Goal: Information Seeking & Learning: Find contact information

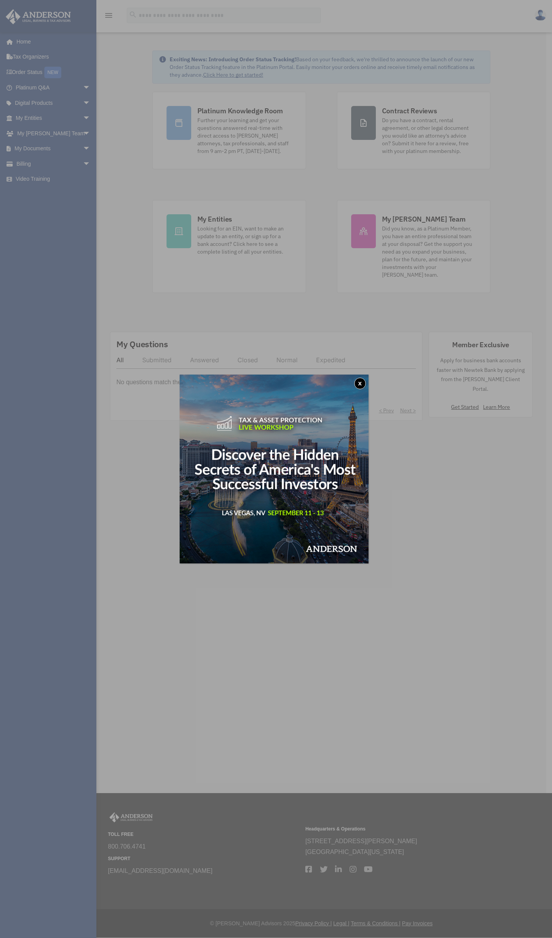
click at [362, 381] on button "x" at bounding box center [360, 384] width 12 height 12
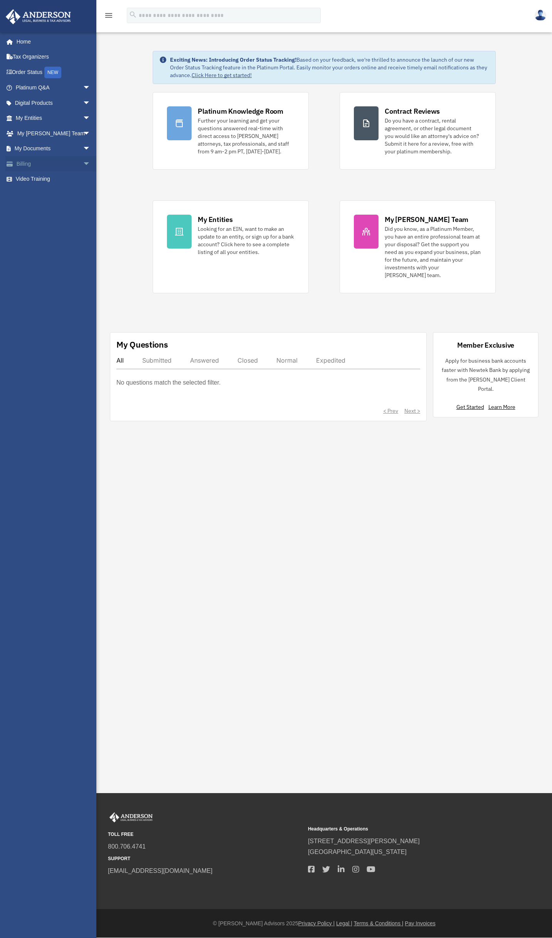
click at [27, 162] on link "Billing arrow_drop_down" at bounding box center [53, 163] width 97 height 15
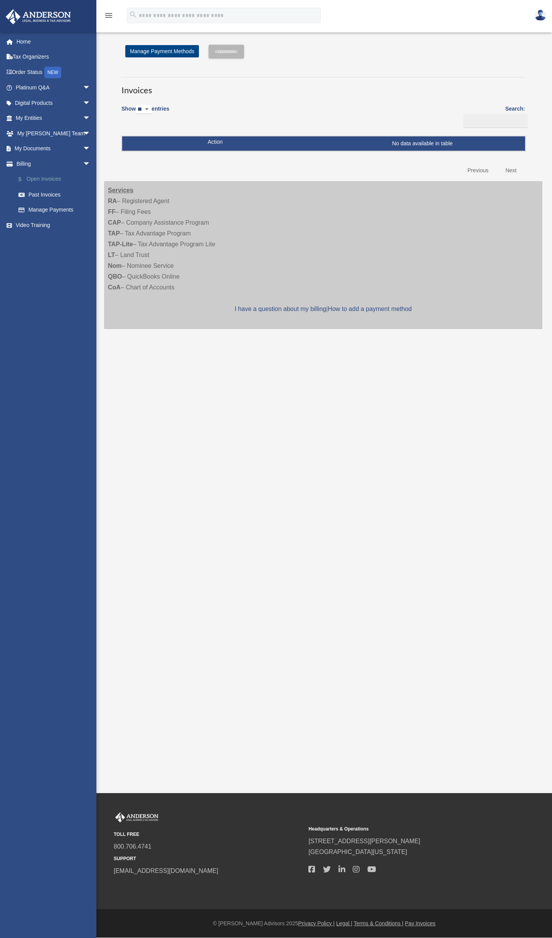
click at [49, 180] on link "$ Open Invoices" at bounding box center [56, 179] width 91 height 16
click at [48, 152] on link "My Documents arrow_drop_down" at bounding box center [53, 148] width 97 height 15
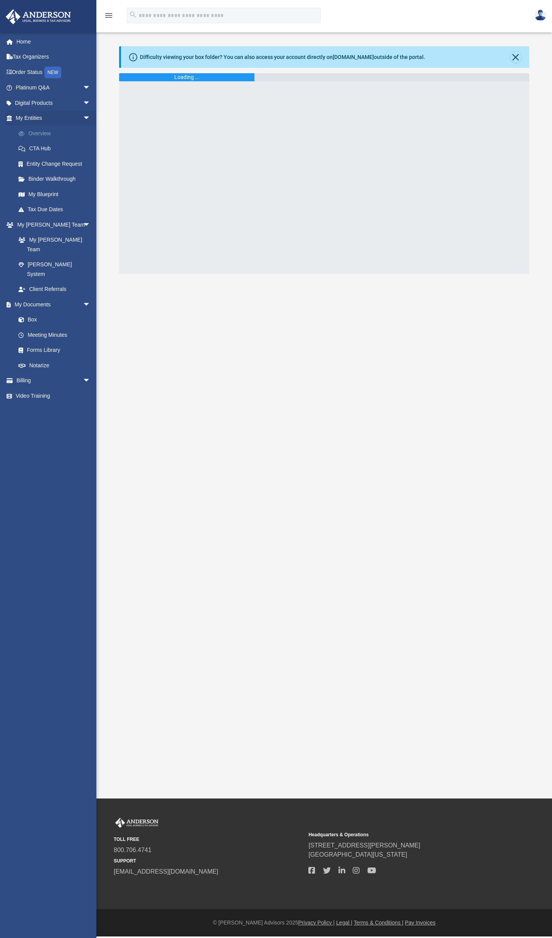
click at [41, 136] on link "Overview" at bounding box center [56, 133] width 91 height 15
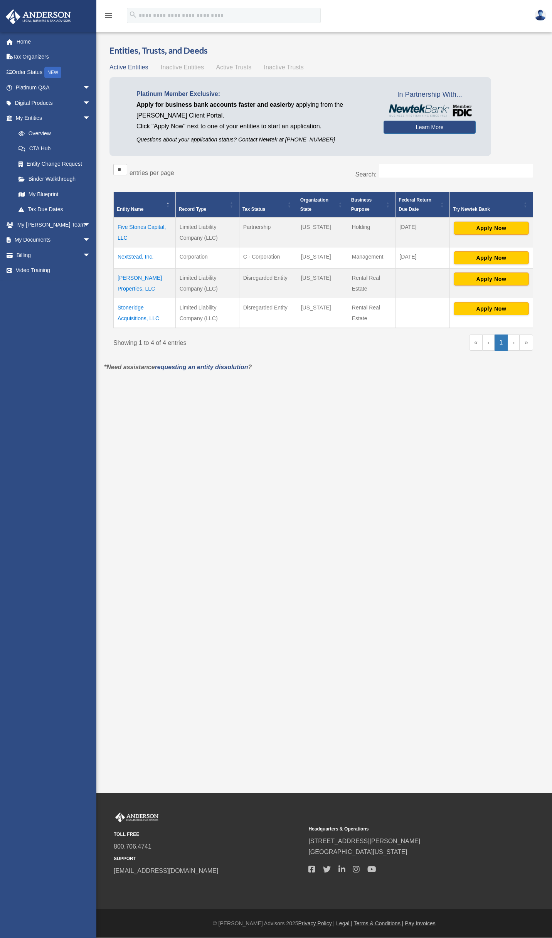
click at [123, 226] on td "Five Stones Capital, LLC" at bounding box center [145, 232] width 62 height 30
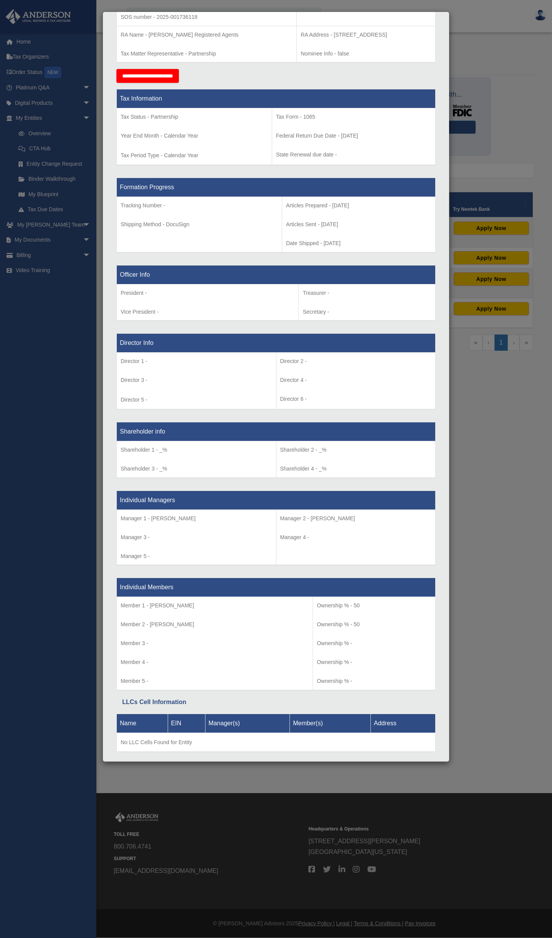
scroll to position [266, 0]
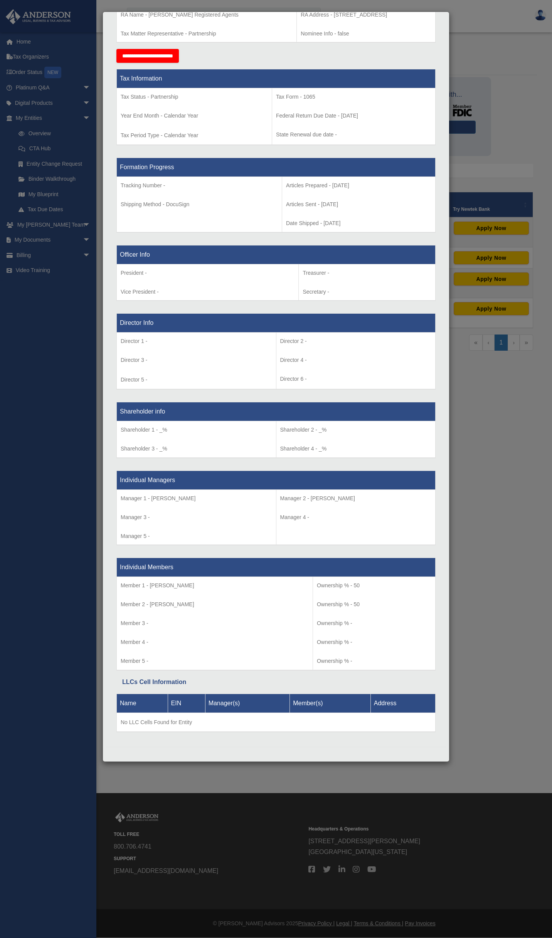
click at [509, 643] on div "Details × Articles Sent Organizational Date" at bounding box center [276, 469] width 552 height 938
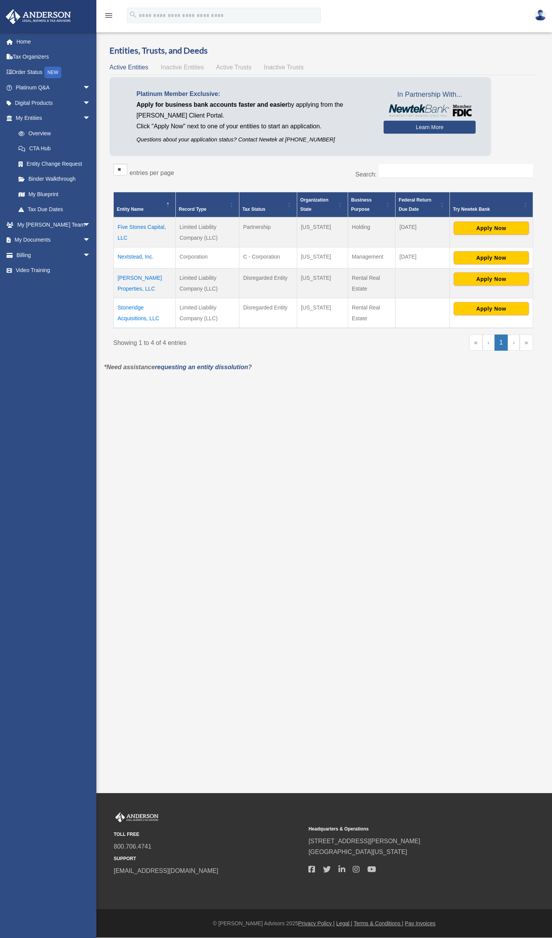
click at [144, 254] on td "Nextstead, Inc." at bounding box center [145, 257] width 62 height 21
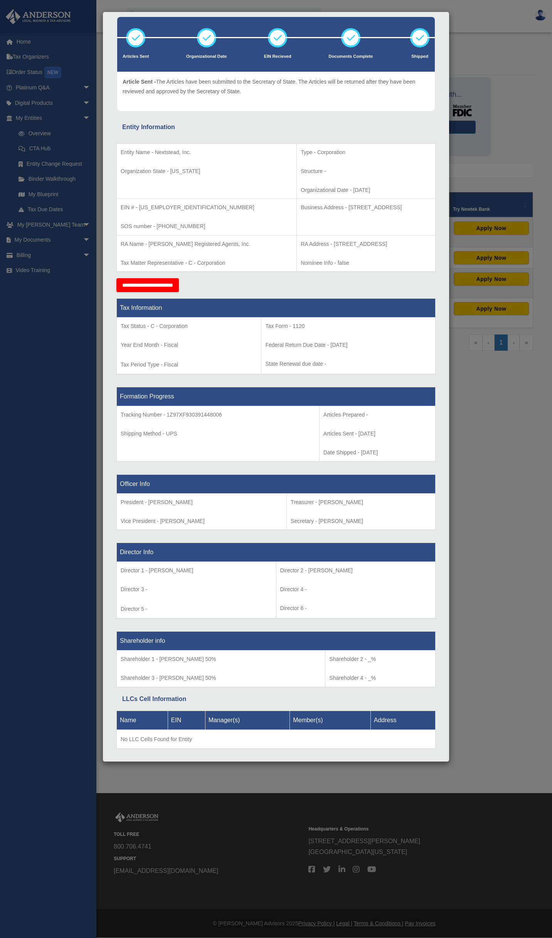
scroll to position [0, 0]
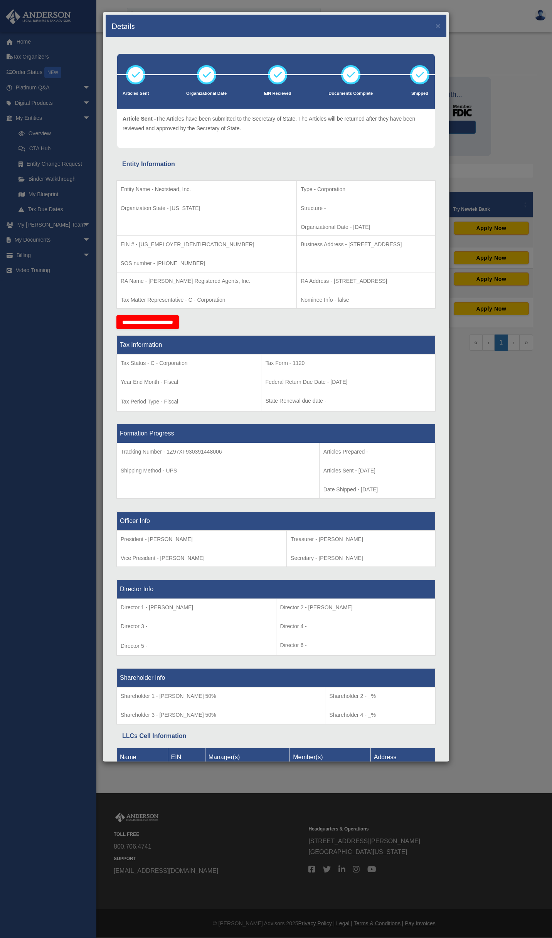
click at [485, 442] on div "Details × Articles Sent Organizational Date" at bounding box center [276, 469] width 552 height 938
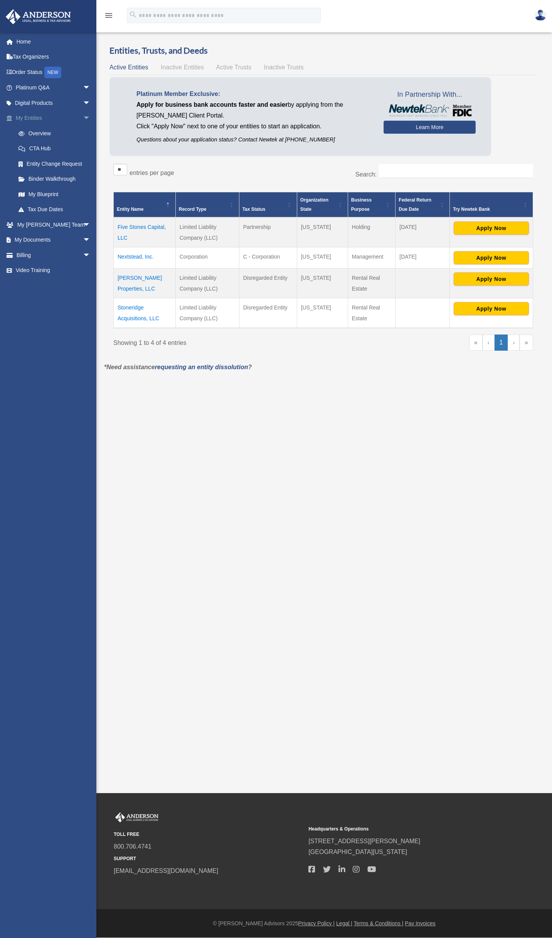
click at [32, 120] on link "My Entities arrow_drop_down" at bounding box center [53, 118] width 97 height 15
drag, startPoint x: 57, startPoint y: 238, endPoint x: 61, endPoint y: 237, distance: 4.6
click at [56, 238] on link "My Documents arrow_drop_down" at bounding box center [53, 239] width 97 height 15
click at [83, 239] on span "arrow_drop_down" at bounding box center [90, 240] width 15 height 16
click at [27, 255] on span at bounding box center [25, 255] width 5 height 5
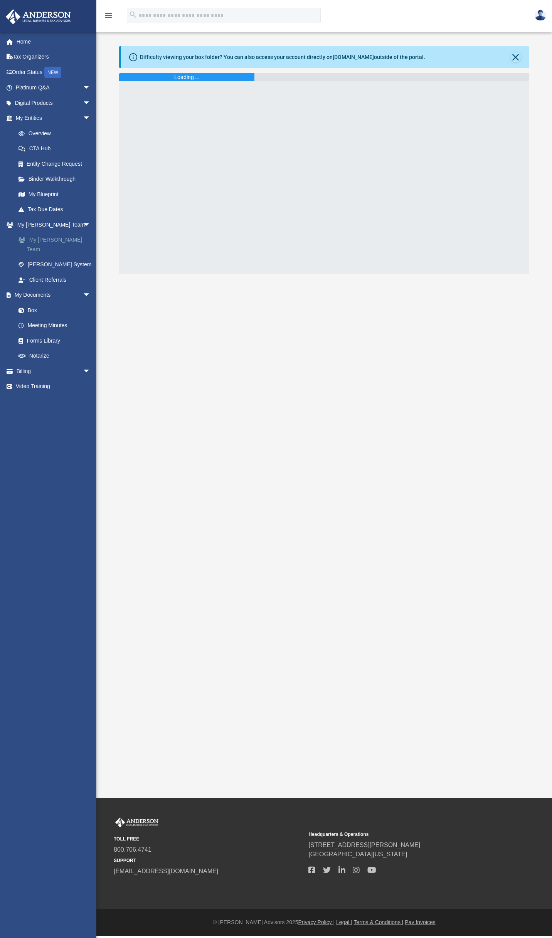
click at [58, 237] on link "My [PERSON_NAME] Team" at bounding box center [56, 244] width 91 height 25
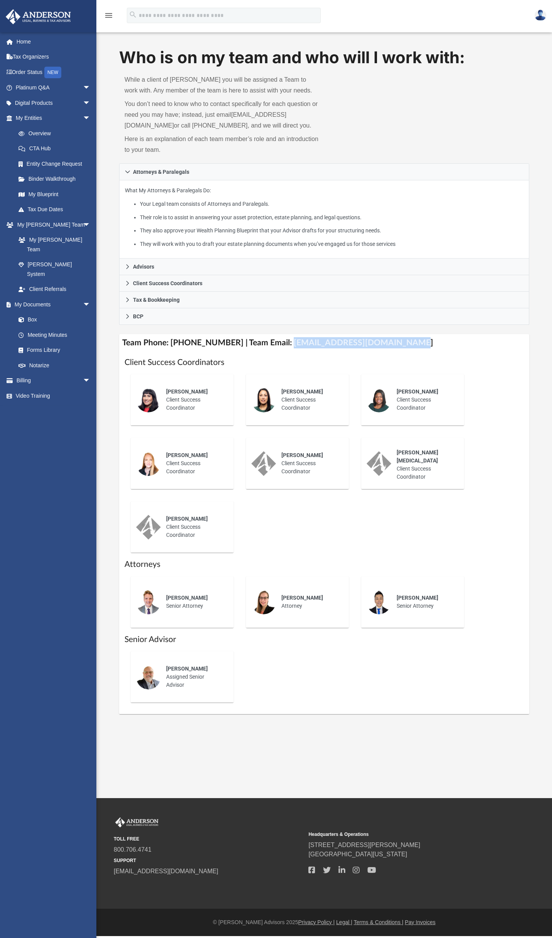
drag, startPoint x: 279, startPoint y: 353, endPoint x: 394, endPoint y: 358, distance: 114.5
click at [394, 351] on h4 "Team Phone: (725) 208-3130 | Team Email: myteam@andersonadvisors.com" at bounding box center [324, 342] width 410 height 17
copy h4 "myteam@andersonadvisors.com"
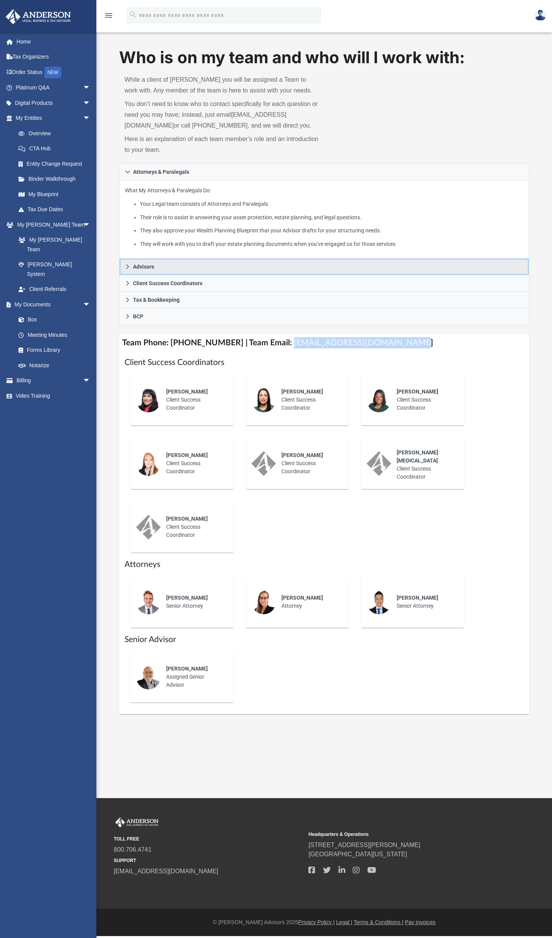
click at [302, 275] on link "Advisors" at bounding box center [324, 267] width 410 height 17
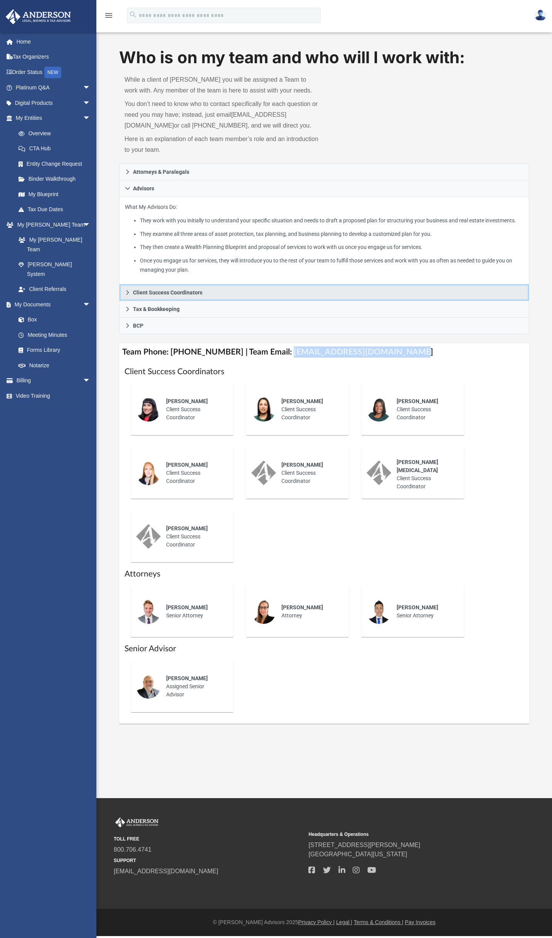
click at [196, 295] on span "Client Success Coordinators" at bounding box center [167, 292] width 69 height 5
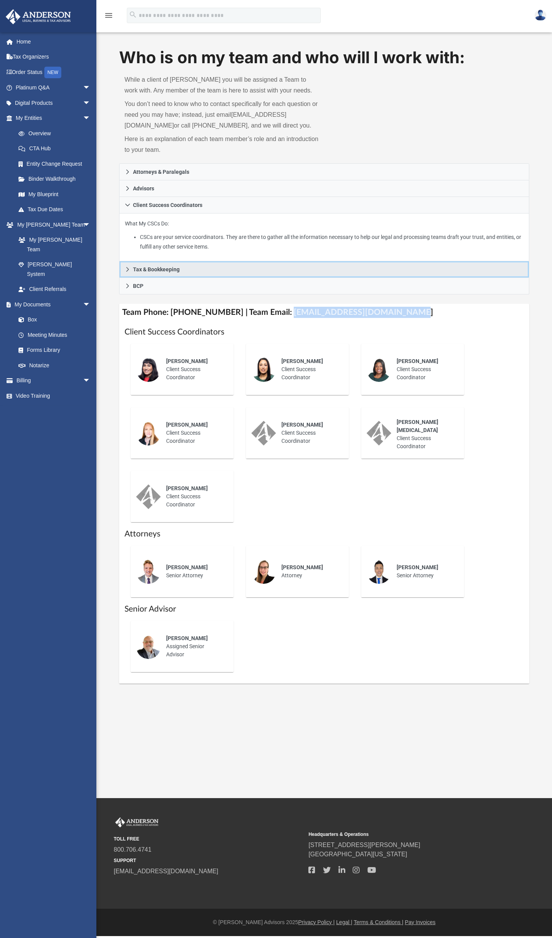
click at [144, 272] on span "Tax & Bookkeeping" at bounding box center [156, 269] width 47 height 5
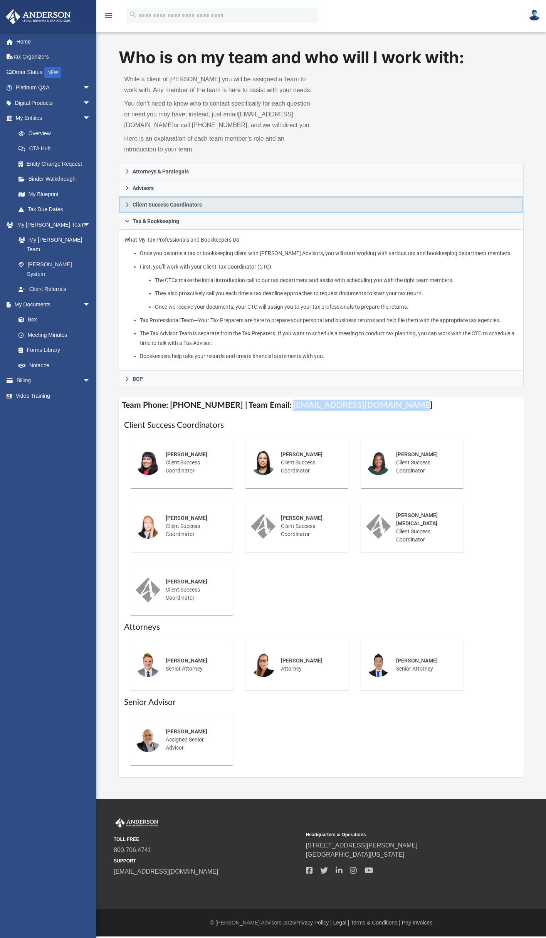
click at [190, 212] on link "Client Success Coordinators" at bounding box center [321, 204] width 405 height 17
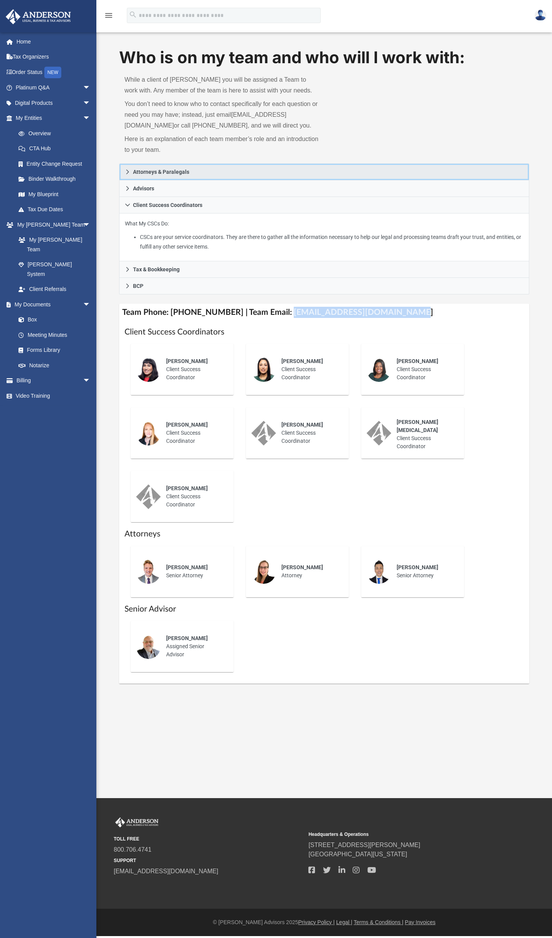
click at [160, 175] on span "Attorneys & Paralegals" at bounding box center [161, 171] width 56 height 5
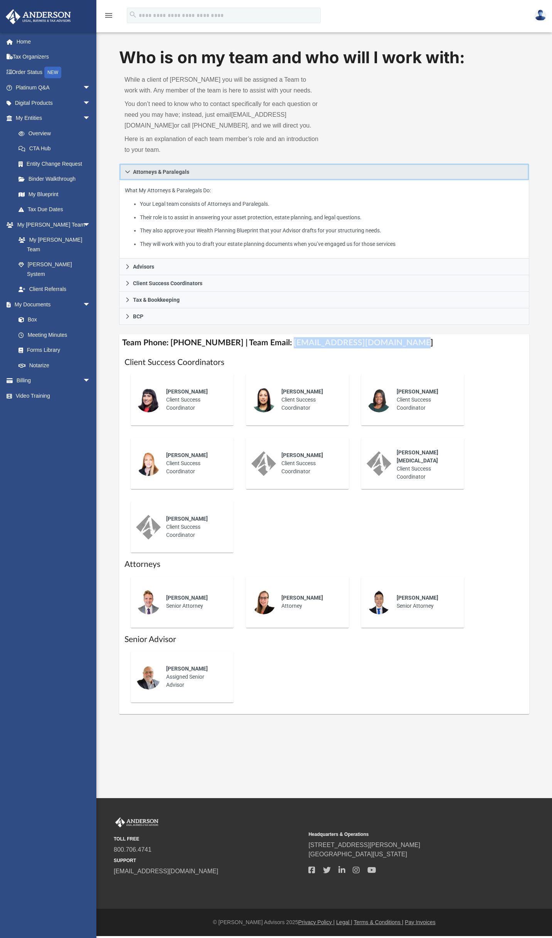
click at [160, 175] on span "Attorneys & Paralegals" at bounding box center [161, 171] width 56 height 5
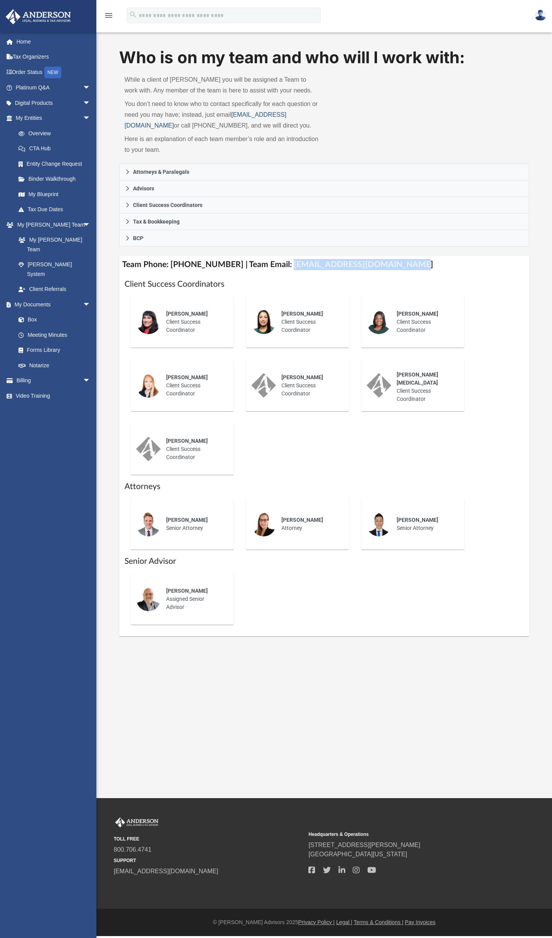
click at [132, 126] on link "myteam@andersonadvisors.com" at bounding box center [205, 119] width 162 height 17
click at [83, 297] on span "arrow_drop_down" at bounding box center [90, 305] width 15 height 16
click at [83, 297] on span "arrow_drop_up" at bounding box center [90, 305] width 15 height 16
drag, startPoint x: 80, startPoint y: 286, endPoint x: 43, endPoint y: 315, distance: 47.2
click at [43, 327] on link "Meeting Minutes" at bounding box center [56, 334] width 91 height 15
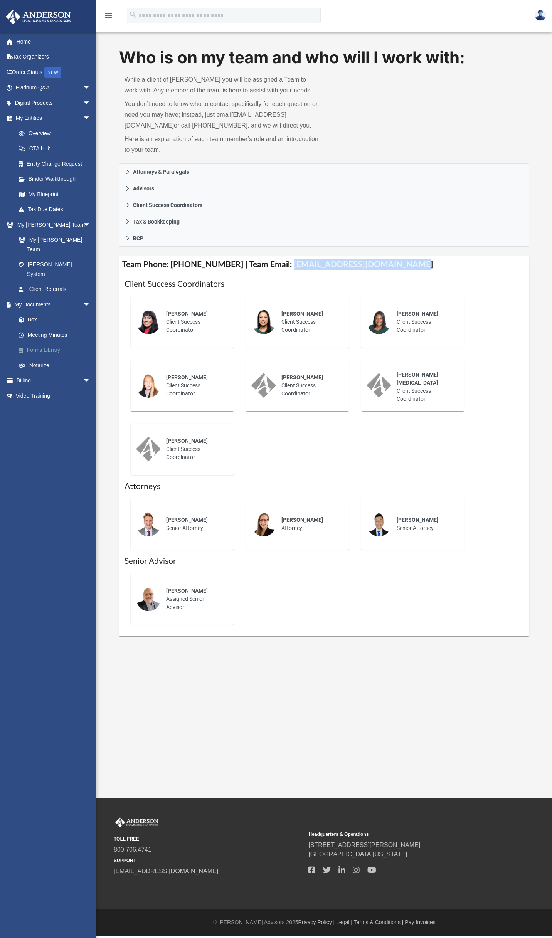
click at [57, 343] on link "Forms Library" at bounding box center [56, 350] width 91 height 15
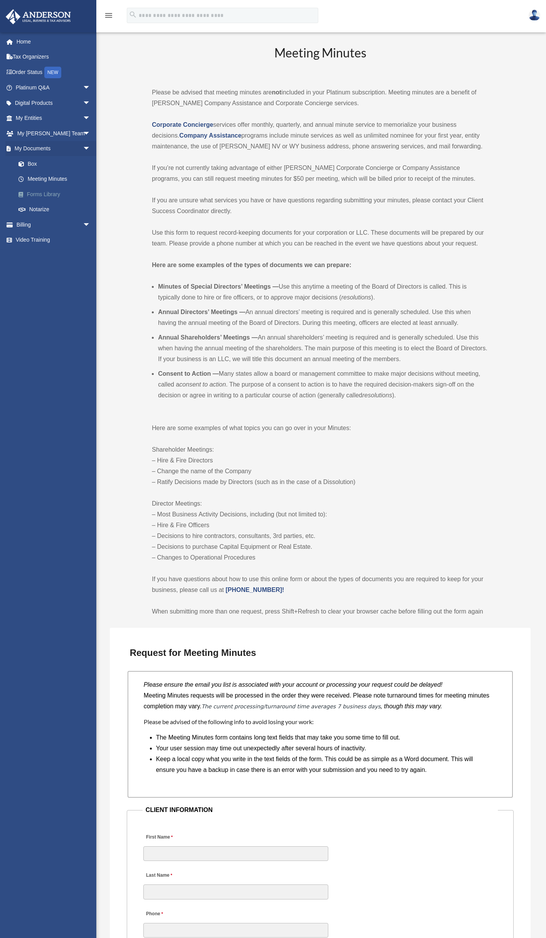
click at [50, 196] on link "Forms Library" at bounding box center [56, 193] width 91 height 15
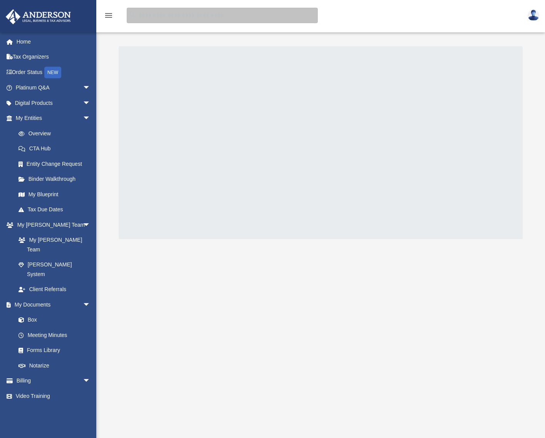
click at [194, 16] on input "search" at bounding box center [222, 15] width 191 height 15
type input "**********"
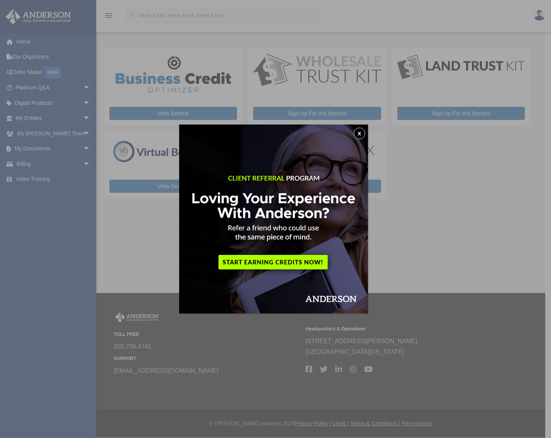
click at [362, 134] on button "x" at bounding box center [360, 134] width 12 height 12
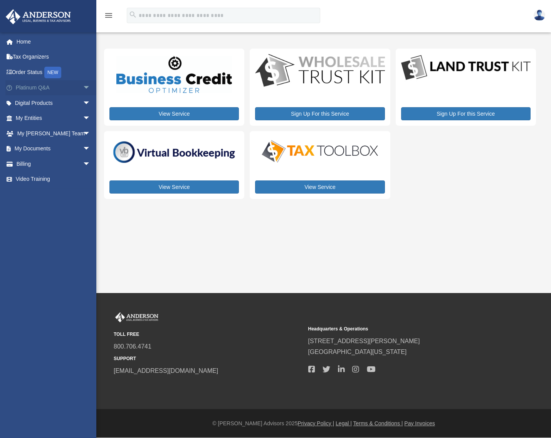
click at [83, 88] on span "arrow_drop_down" at bounding box center [90, 88] width 15 height 16
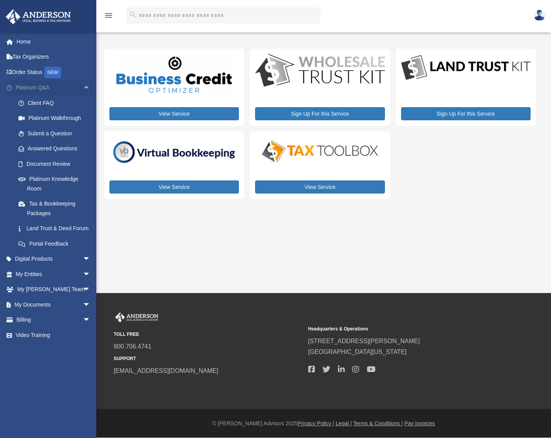
click at [83, 90] on span "arrow_drop_up" at bounding box center [90, 88] width 15 height 16
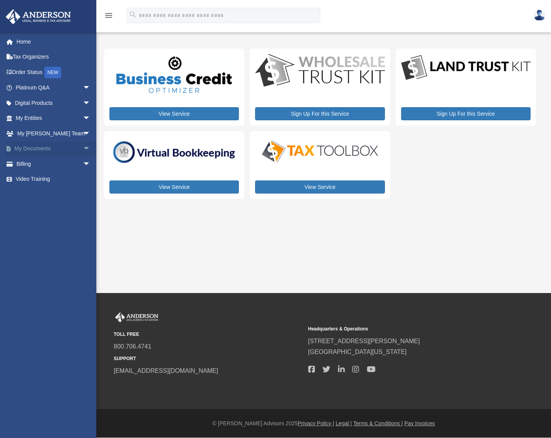
click at [84, 147] on span "arrow_drop_down" at bounding box center [90, 149] width 15 height 16
click at [44, 196] on link "Forms Library" at bounding box center [56, 193] width 91 height 15
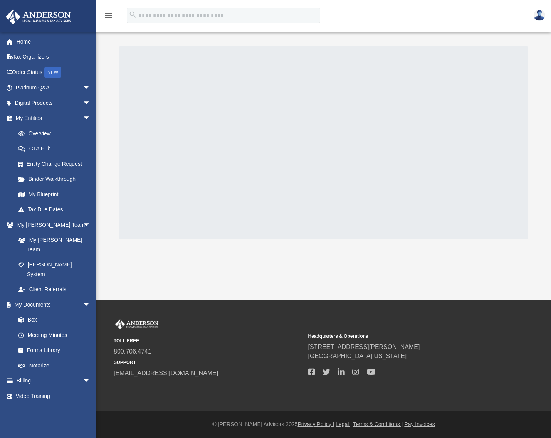
click at [537, 18] on img at bounding box center [540, 15] width 12 height 11
click at [227, 13] on input "search" at bounding box center [223, 15] width 193 height 15
click at [86, 88] on span "arrow_drop_down" at bounding box center [90, 88] width 15 height 16
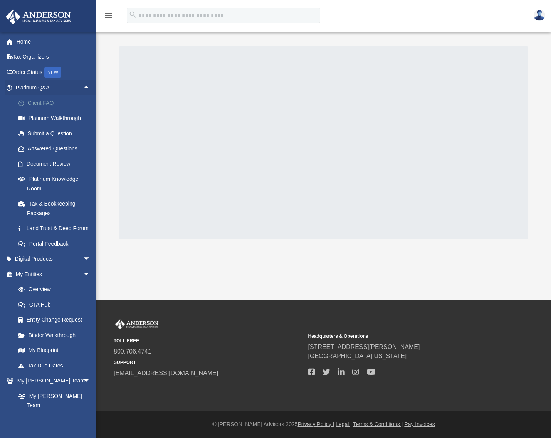
click at [57, 100] on link "Client FAQ" at bounding box center [56, 102] width 91 height 15
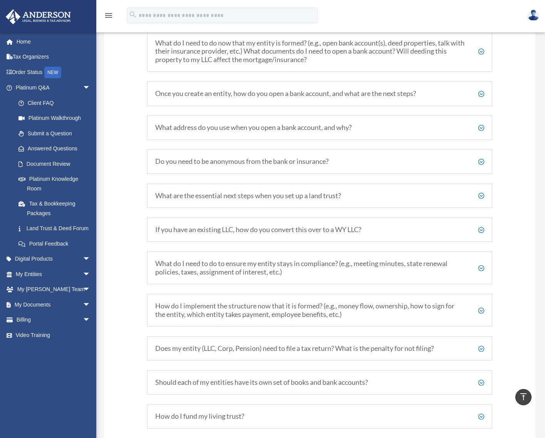
scroll to position [886, 0]
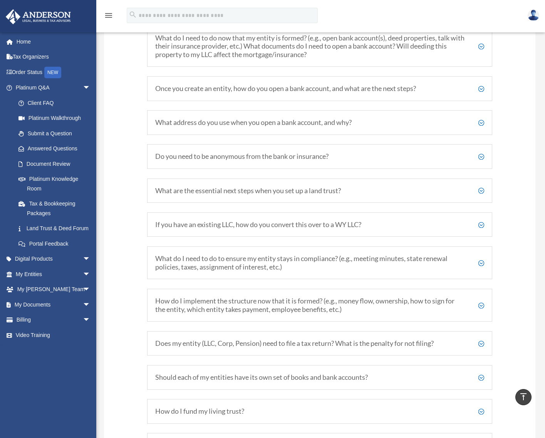
click at [326, 299] on h5 "How do I implement the structure now that it is formed? (e.g., money flow, owne…" at bounding box center [319, 305] width 329 height 17
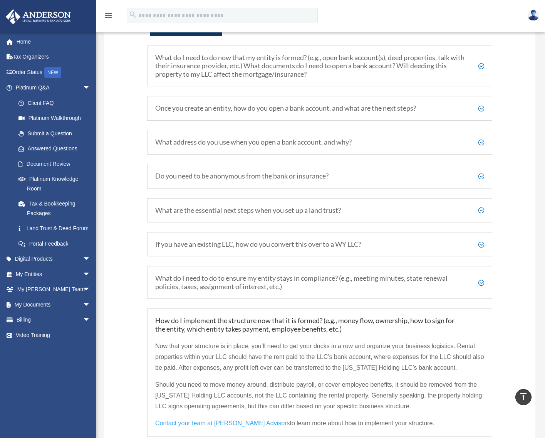
scroll to position [848, 0]
